Goal: Task Accomplishment & Management: Manage account settings

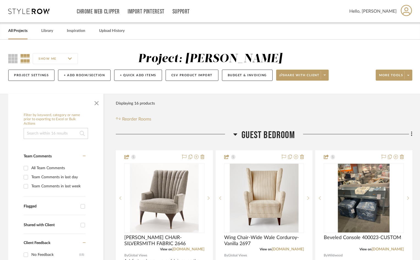
click at [16, 31] on link "All Projects" at bounding box center [17, 30] width 19 height 7
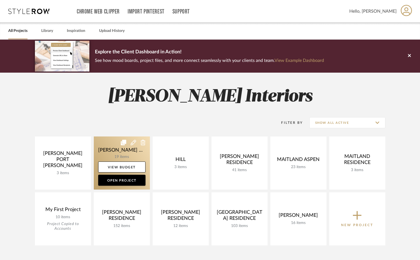
click at [120, 157] on link at bounding box center [122, 162] width 56 height 53
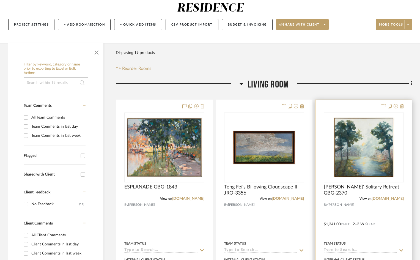
scroll to position [55, 0]
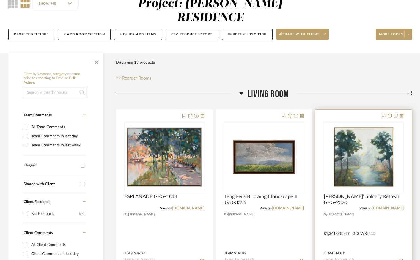
click at [399, 122] on div "0" at bounding box center [363, 156] width 79 height 69
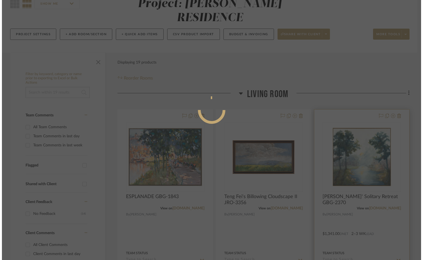
scroll to position [0, 0]
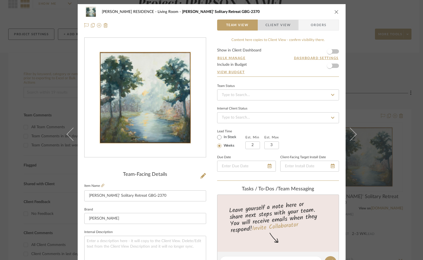
click at [275, 24] on span "Client View" at bounding box center [278, 25] width 25 height 11
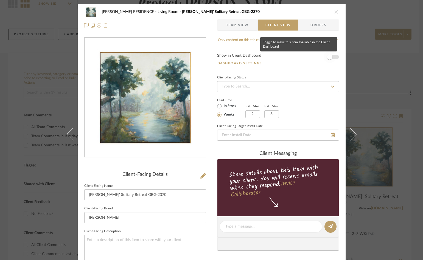
click at [327, 55] on span "button" at bounding box center [329, 56] width 5 height 5
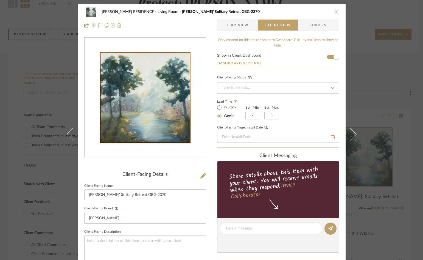
click at [335, 12] on icon "close" at bounding box center [337, 12] width 4 height 4
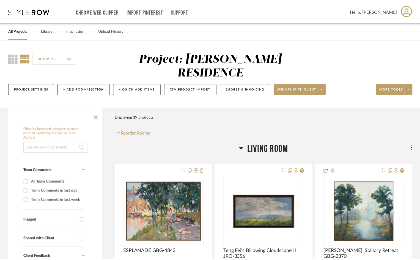
scroll to position [55, 0]
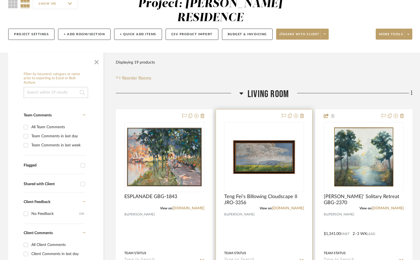
click at [276, 109] on div at bounding box center [264, 229] width 96 height 240
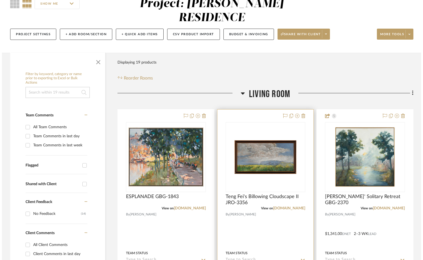
scroll to position [0, 0]
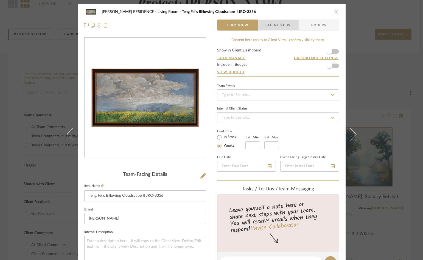
click at [291, 27] on span "Client View" at bounding box center [278, 25] width 40 height 11
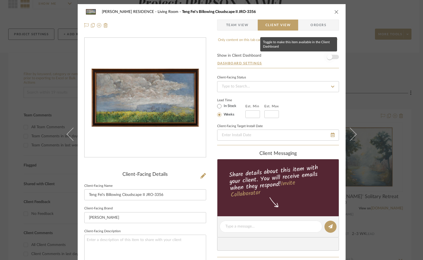
click at [329, 57] on span "button" at bounding box center [329, 56] width 5 height 5
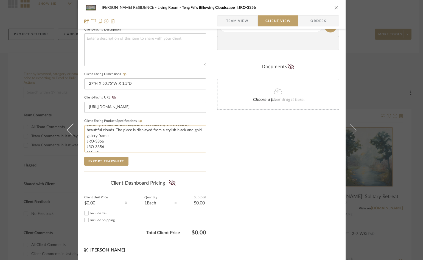
scroll to position [17, 0]
drag, startPoint x: 148, startPoint y: 145, endPoint x: 81, endPoint y: 132, distance: 68.4
click at [81, 132] on div "[PERSON_NAME] RESIDENCE Living Room Teng Fei's Billowing Cloudscape II JRO-3356…" at bounding box center [212, 30] width 268 height 457
click at [152, 145] on textarea "Billowing Cloudscape by artist [PERSON_NAME] is a beautiful oil painting on can…" at bounding box center [145, 138] width 122 height 27
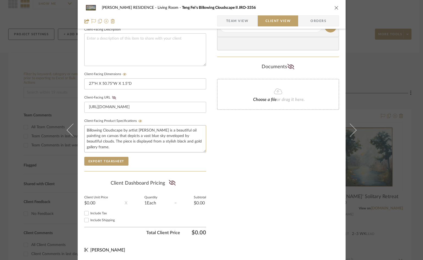
type textarea "Billowing Cloudscape by artist [PERSON_NAME] is a beautiful oil painting on can…"
click at [265, 185] on div "Only content on this tab can share to Dashboard. Click eyeball icon to show or …" at bounding box center [278, 36] width 122 height 402
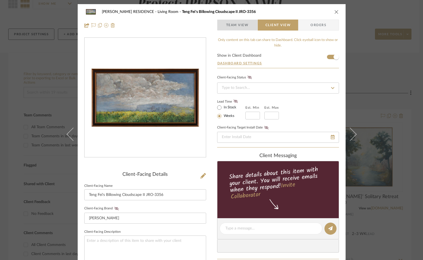
click at [234, 25] on span "Team View" at bounding box center [237, 25] width 23 height 11
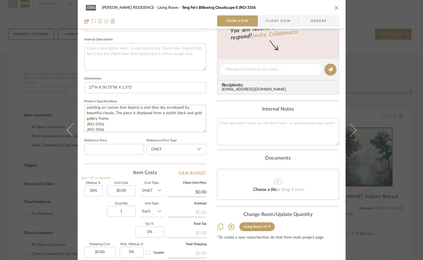
scroll to position [17, 0]
drag, startPoint x: 104, startPoint y: 126, endPoint x: 153, endPoint y: 130, distance: 49.1
click at [153, 130] on textarea "Billowing Cloudscape by artist [PERSON_NAME] is a beautiful oil painting on can…" at bounding box center [145, 118] width 122 height 27
drag, startPoint x: 104, startPoint y: 125, endPoint x: 81, endPoint y: 127, distance: 22.9
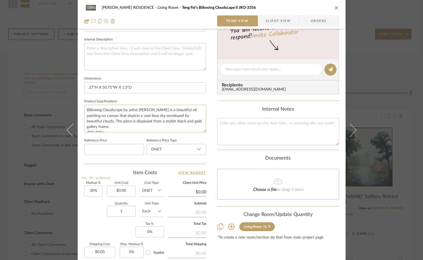
click at [80, 128] on div "[PERSON_NAME] RESIDENCE Living Room Teng Fei's Billowing Cloudscape II JRO-3356…" at bounding box center [212, 65] width 268 height 507
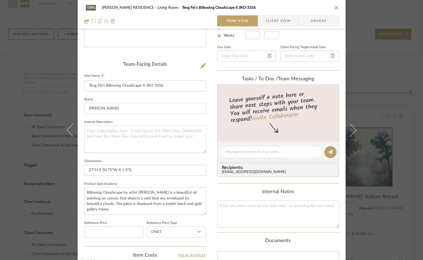
type textarea "Billowing Cloudscape by artist [PERSON_NAME] is a beautiful oil painting on can…"
click at [335, 7] on icon "close" at bounding box center [337, 7] width 4 height 4
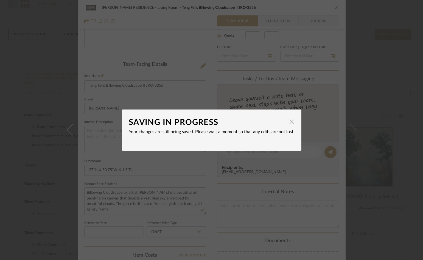
click at [291, 123] on span "button" at bounding box center [292, 121] width 11 height 11
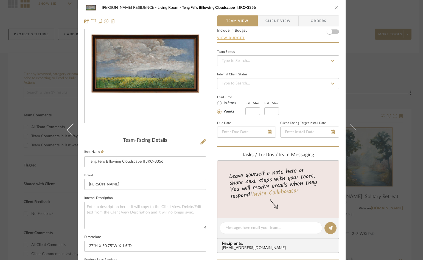
scroll to position [0, 0]
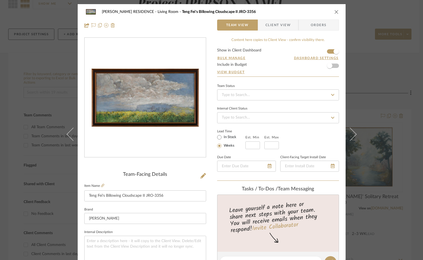
click at [335, 11] on icon "close" at bounding box center [337, 12] width 4 height 4
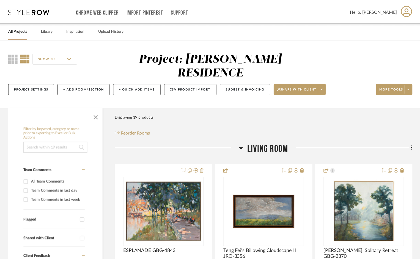
scroll to position [55, 0]
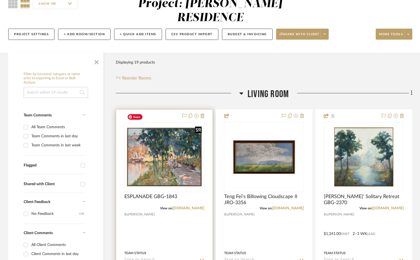
click at [162, 143] on img "0" at bounding box center [164, 156] width 79 height 63
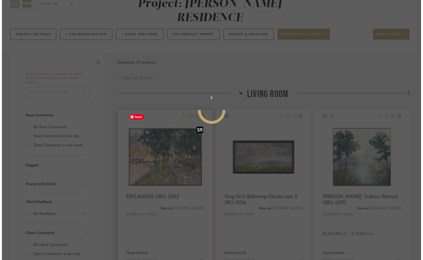
scroll to position [0, 0]
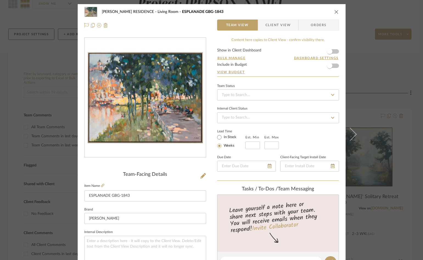
click at [286, 25] on span "Client View" at bounding box center [278, 25] width 25 height 11
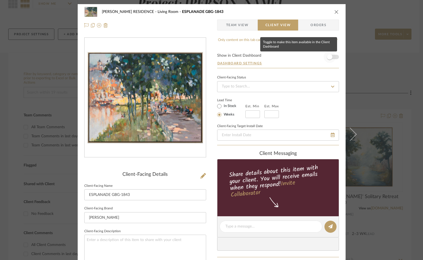
click at [329, 56] on span "button" at bounding box center [329, 56] width 5 height 5
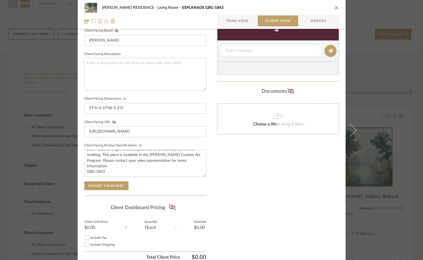
scroll to position [192, 0]
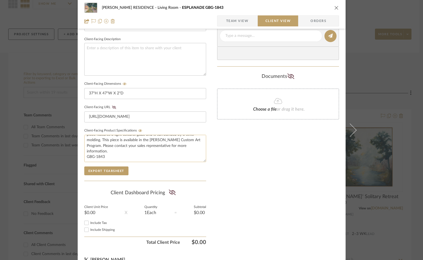
click at [111, 153] on textarea "Dappled color and light bring delight to this stunning landscape. The piece fea…" at bounding box center [145, 148] width 122 height 27
drag, startPoint x: 107, startPoint y: 155, endPoint x: 110, endPoint y: 141, distance: 14.1
click at [110, 141] on textarea "Dappled color and light bring delight to this stunning landscape. The piece fea…" at bounding box center [145, 148] width 122 height 27
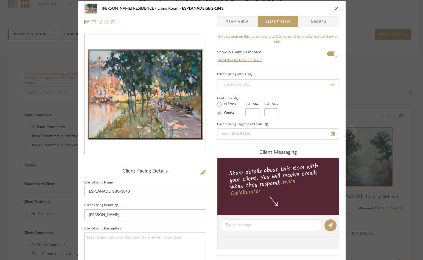
scroll to position [0, 0]
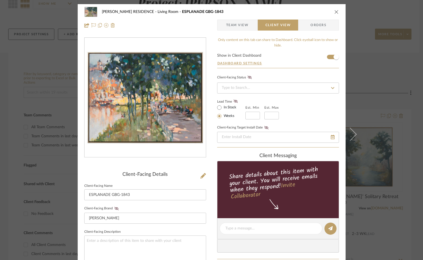
type textarea "Dappled color and light bring delight to this stunning landscape. The piece fea…"
click at [335, 11] on icon "close" at bounding box center [337, 12] width 4 height 4
